Goal: Check status

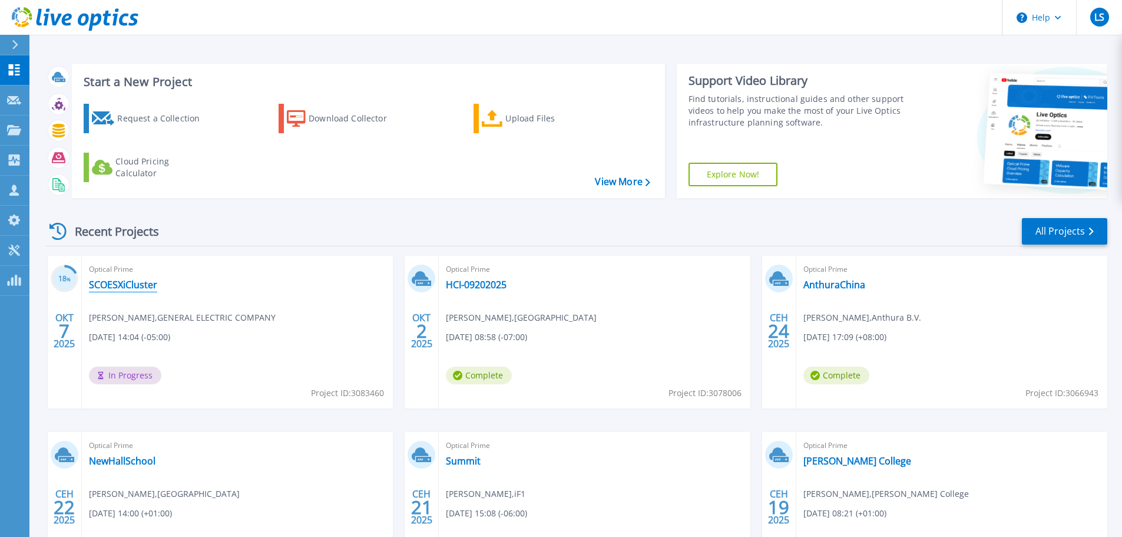
click at [123, 286] on link "SCOESXiCluster" at bounding box center [123, 285] width 68 height 12
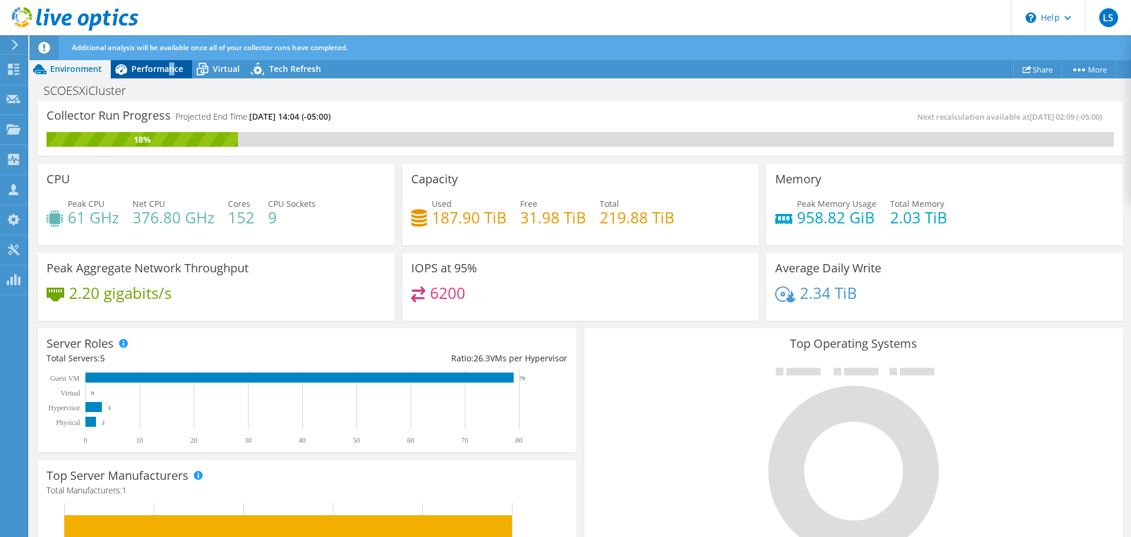
click at [170, 71] on span "Performance" at bounding box center [157, 68] width 52 height 11
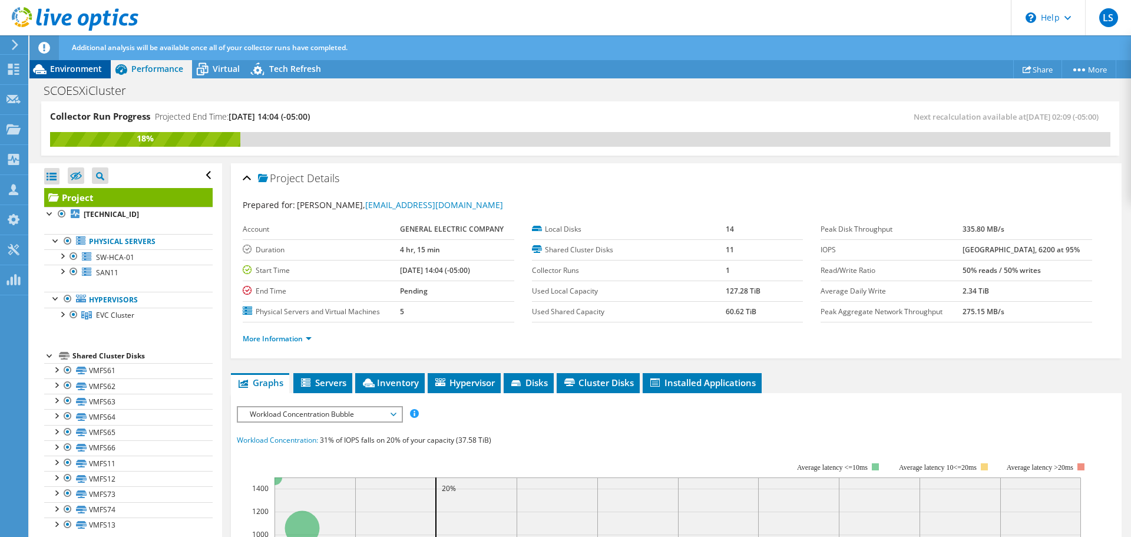
click at [82, 68] on span "Environment" at bounding box center [76, 68] width 52 height 11
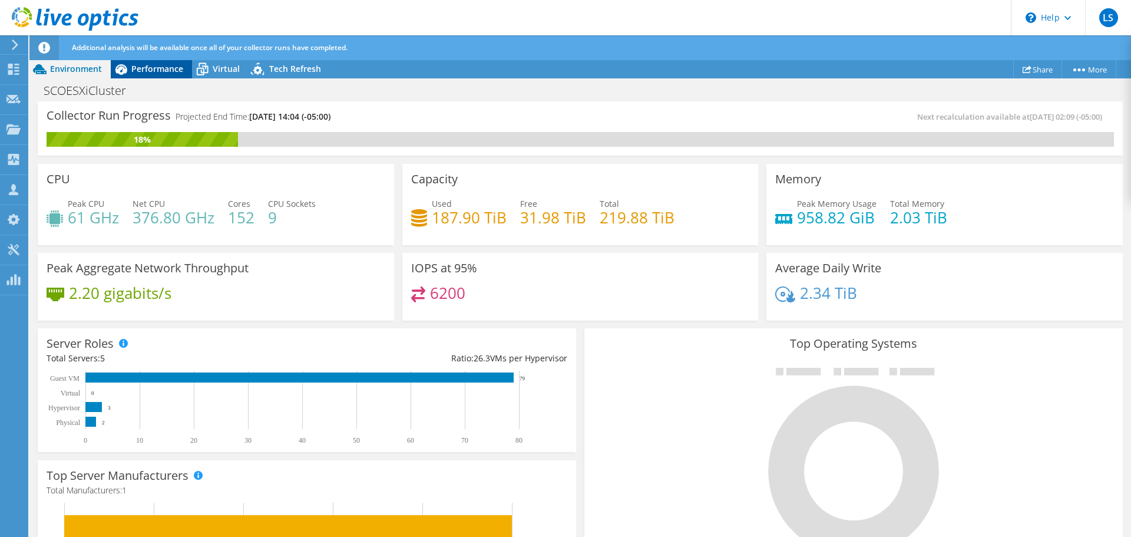
click at [155, 65] on span "Performance" at bounding box center [157, 68] width 52 height 11
